Goal: Navigation & Orientation: Find specific page/section

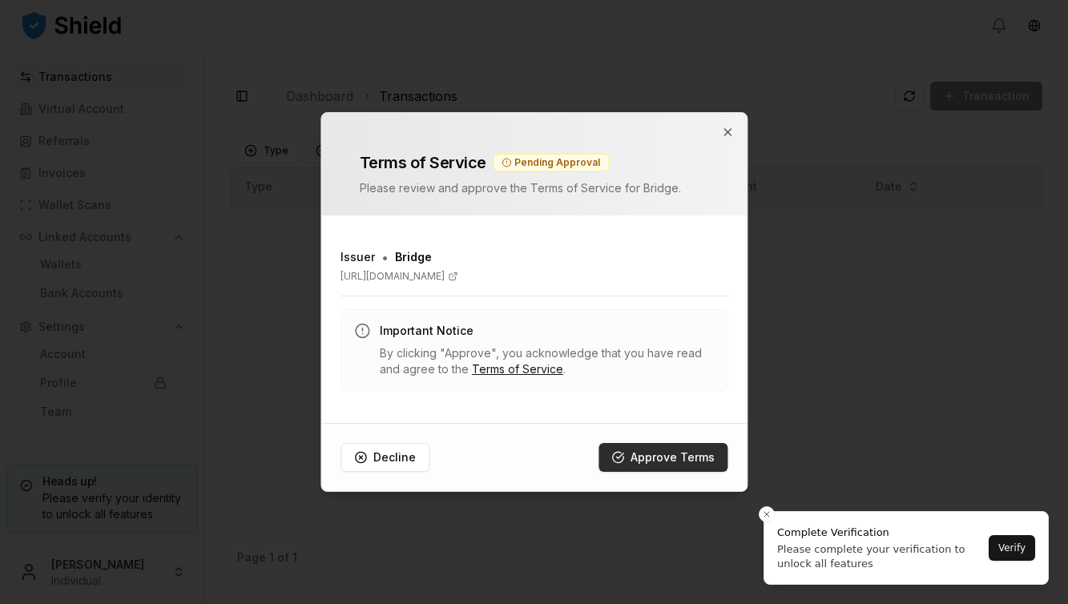
click at [666, 457] on button "Approve Terms" at bounding box center [662, 457] width 129 height 29
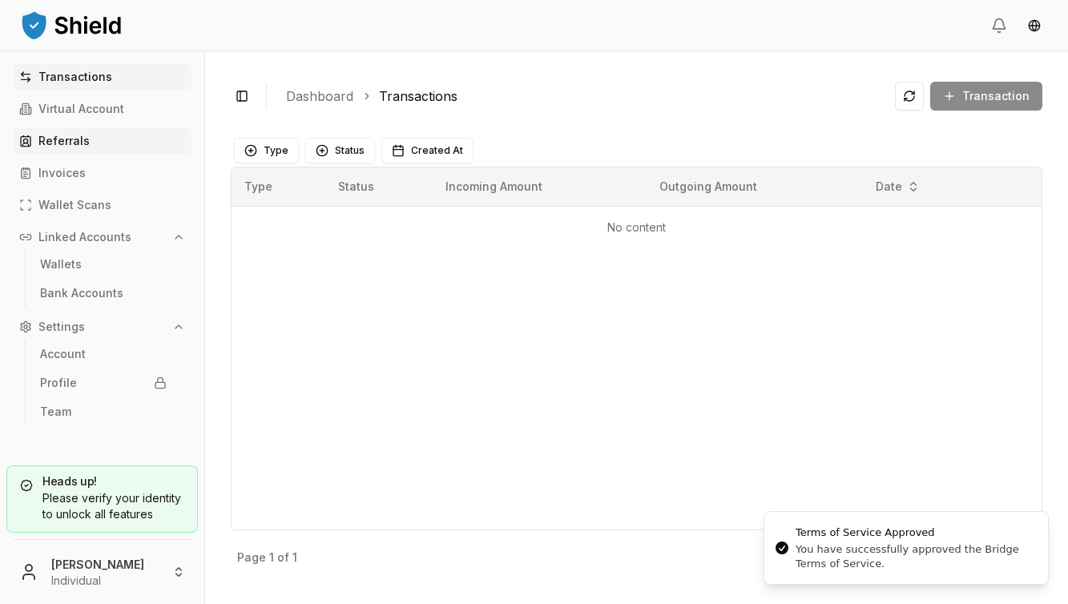
click at [93, 131] on link "Referrals" at bounding box center [102, 141] width 179 height 26
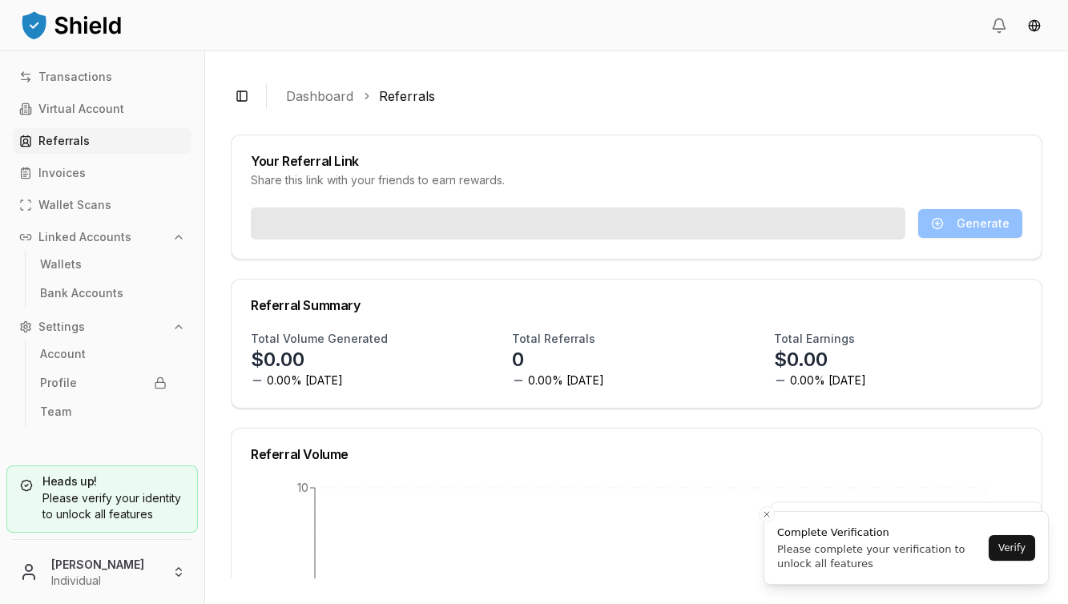
click at [93, 135] on link "Referrals" at bounding box center [102, 141] width 179 height 26
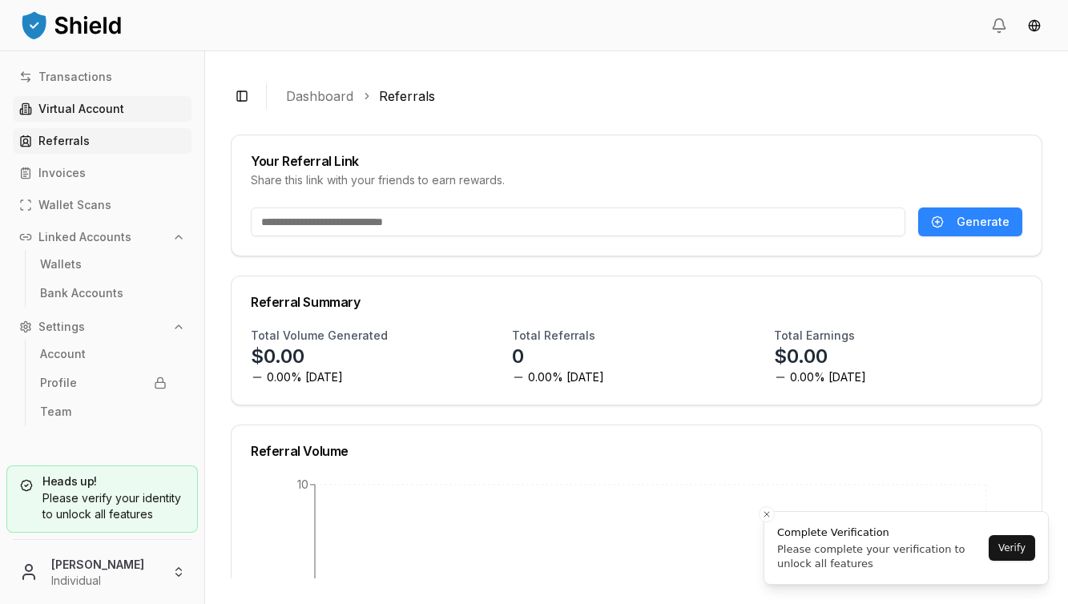
click at [86, 103] on p "Virtual Account" at bounding box center [81, 108] width 86 height 11
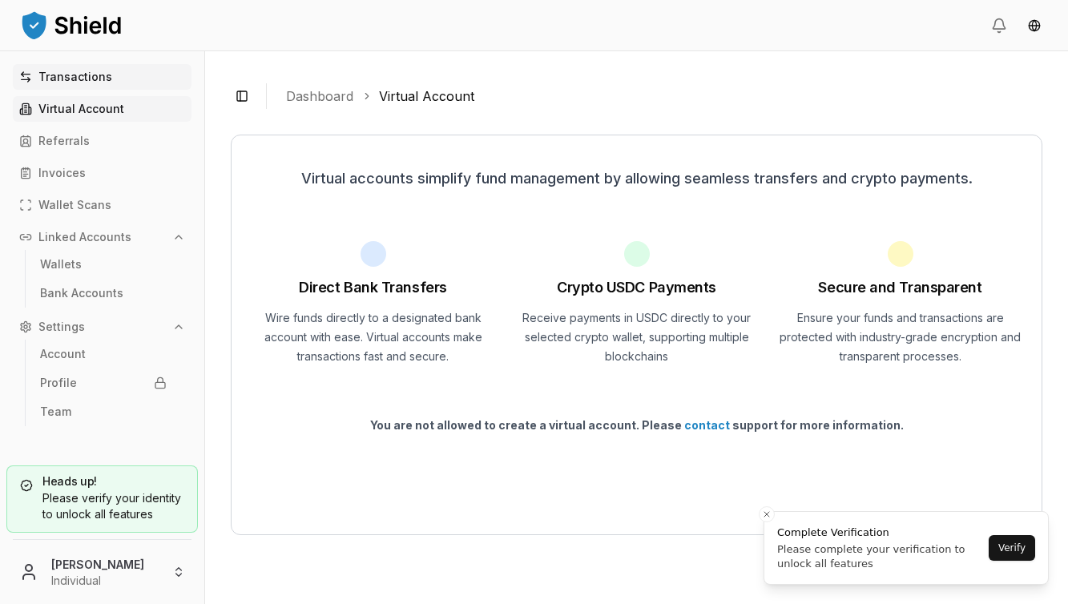
click at [82, 88] on link "Transactions" at bounding box center [102, 77] width 179 height 26
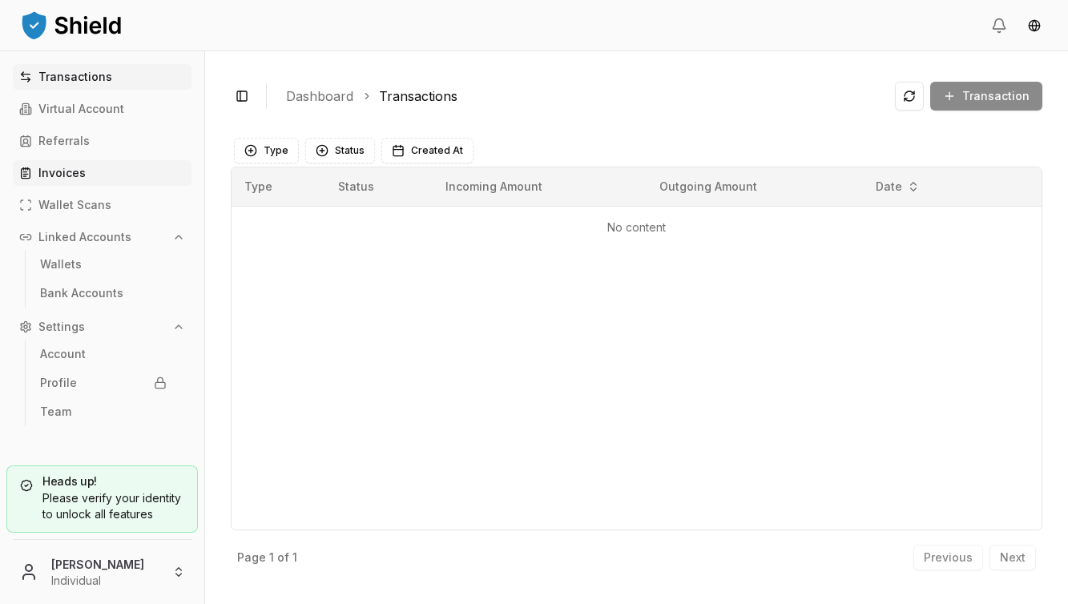
click at [94, 179] on link "Invoices" at bounding box center [102, 173] width 179 height 26
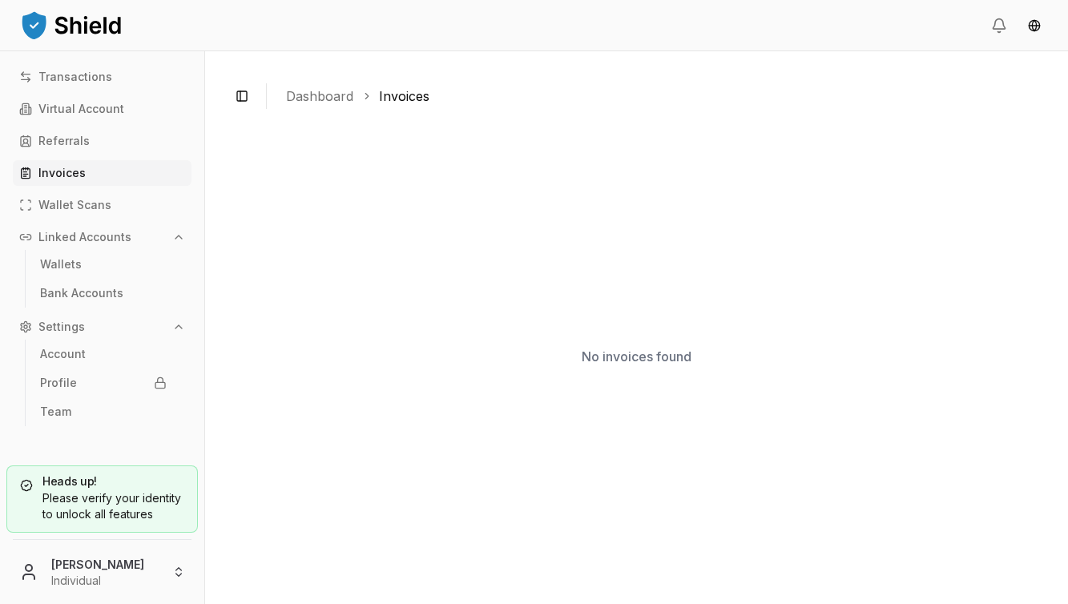
click at [66, 175] on p "Invoices" at bounding box center [61, 172] width 47 height 11
click at [84, 202] on p "Wallet Scans" at bounding box center [74, 204] width 73 height 11
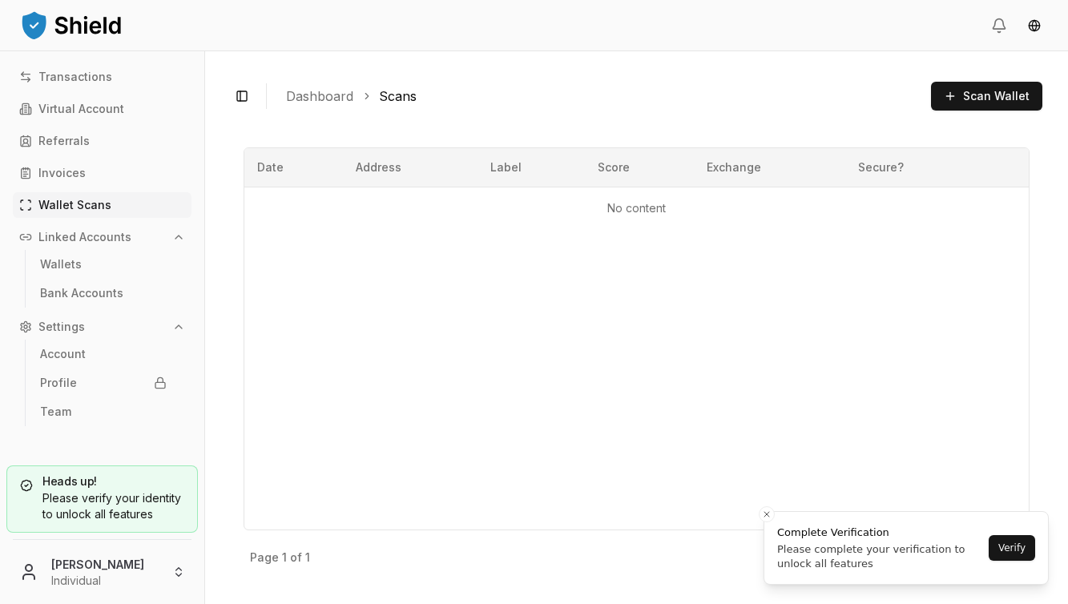
click at [84, 236] on p "Linked Accounts" at bounding box center [84, 237] width 93 height 11
click at [81, 248] on button "Linked Accounts" at bounding box center [102, 237] width 179 height 26
click at [71, 270] on p "Wallets" at bounding box center [61, 264] width 42 height 11
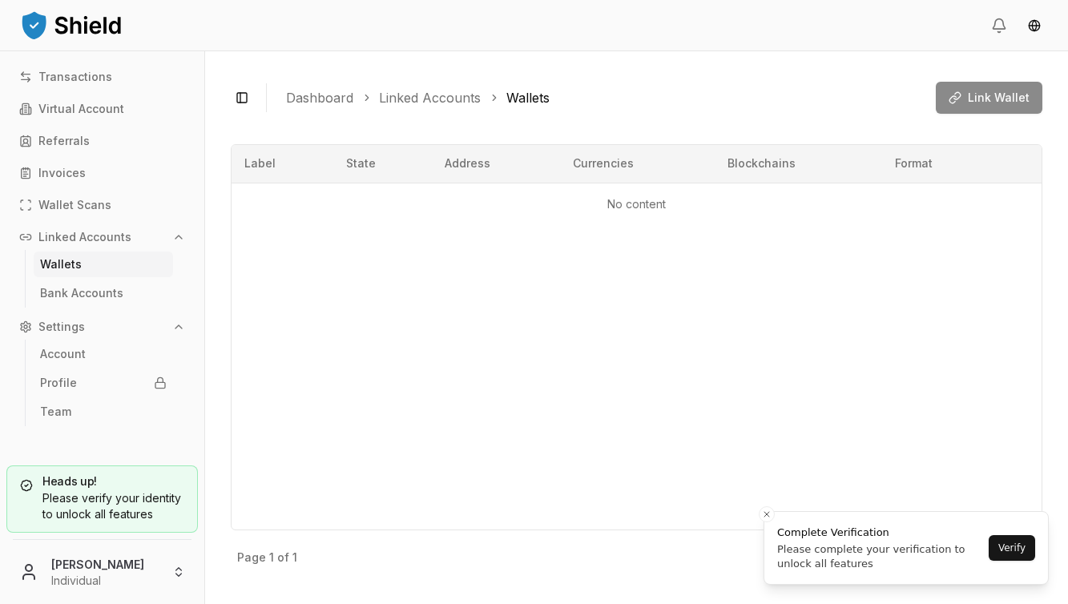
click at [125, 240] on p "Linked Accounts" at bounding box center [84, 237] width 93 height 11
click at [60, 106] on p "Virtual Account" at bounding box center [81, 108] width 86 height 11
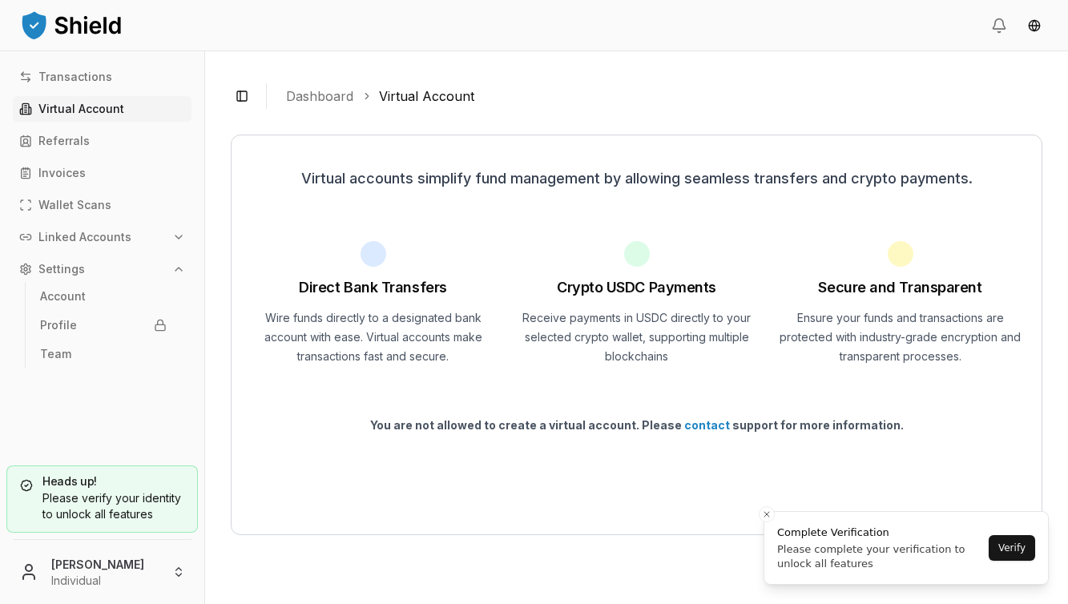
click at [86, 271] on button "Settings" at bounding box center [102, 269] width 179 height 26
click at [94, 227] on button "Linked Accounts" at bounding box center [102, 237] width 179 height 26
